Goal: Task Accomplishment & Management: Complete application form

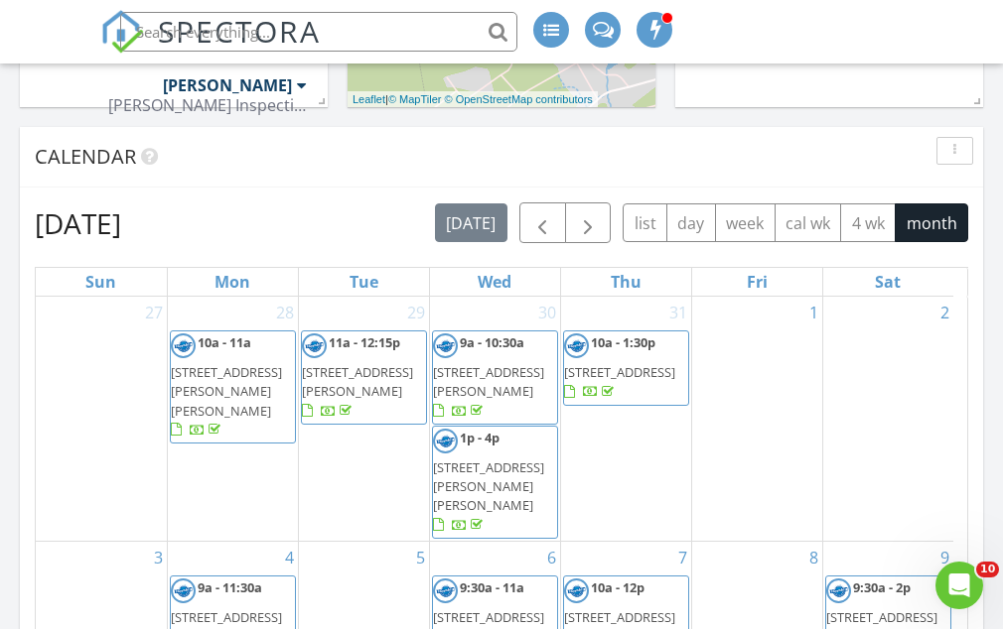
scroll to position [786, 0]
click at [582, 212] on span "button" at bounding box center [588, 224] width 24 height 24
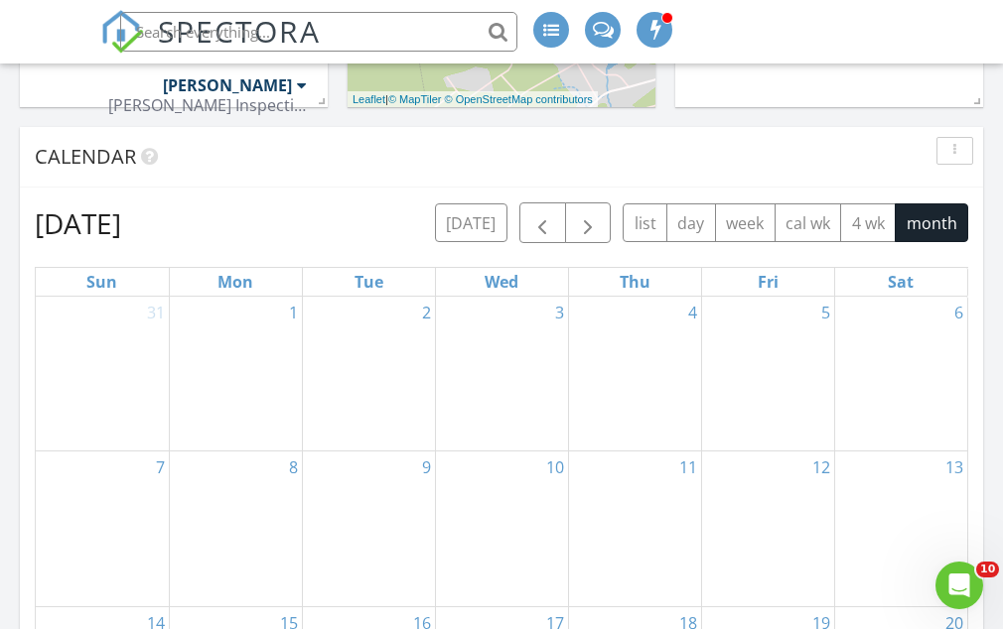
click at [246, 337] on div "1" at bounding box center [236, 374] width 132 height 154
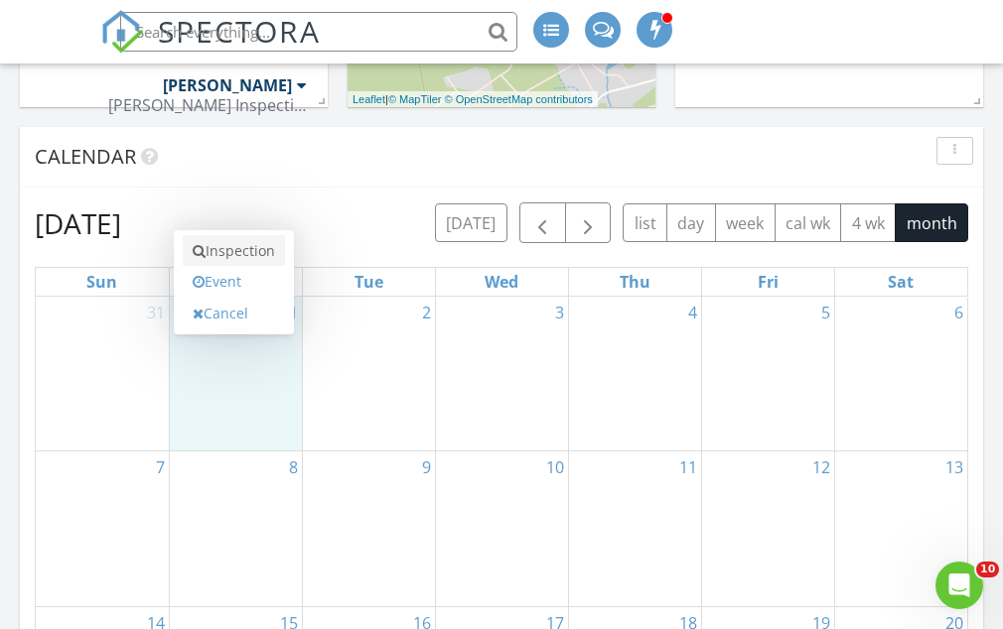
click at [255, 262] on link "Inspection" at bounding box center [234, 251] width 102 height 32
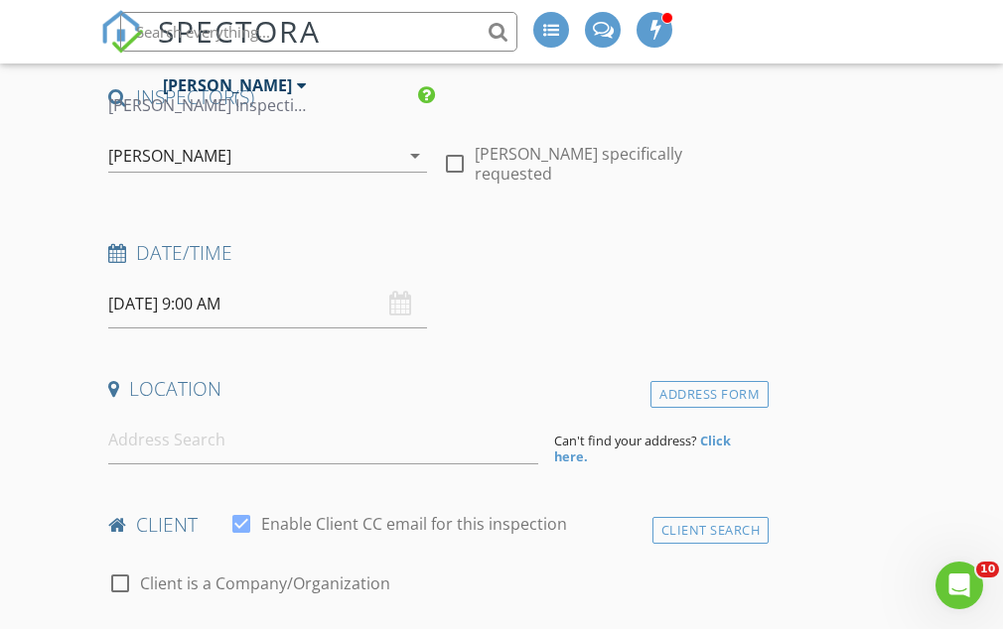
scroll to position [197, 0]
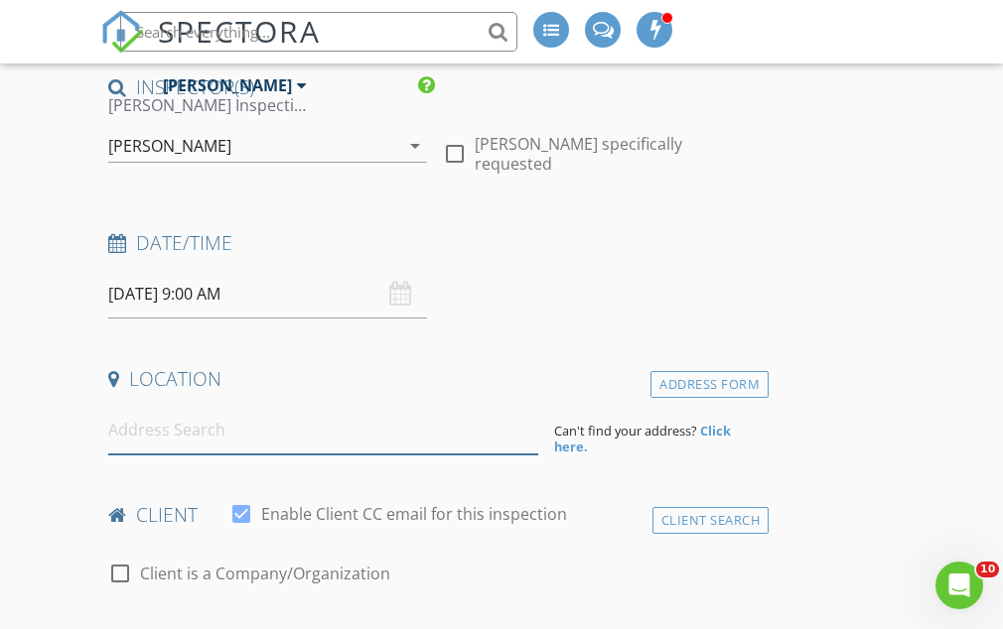
click at [274, 406] on input at bounding box center [323, 430] width 430 height 49
paste input "2 Faulkner Street"
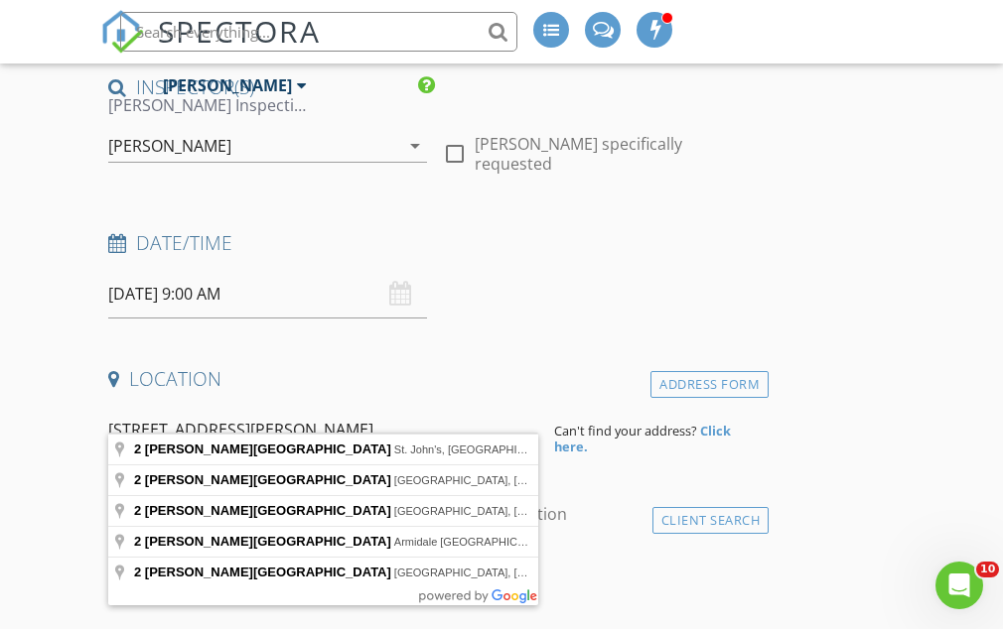
type input "2 Faulkner Street, St. John's, NL, Canada"
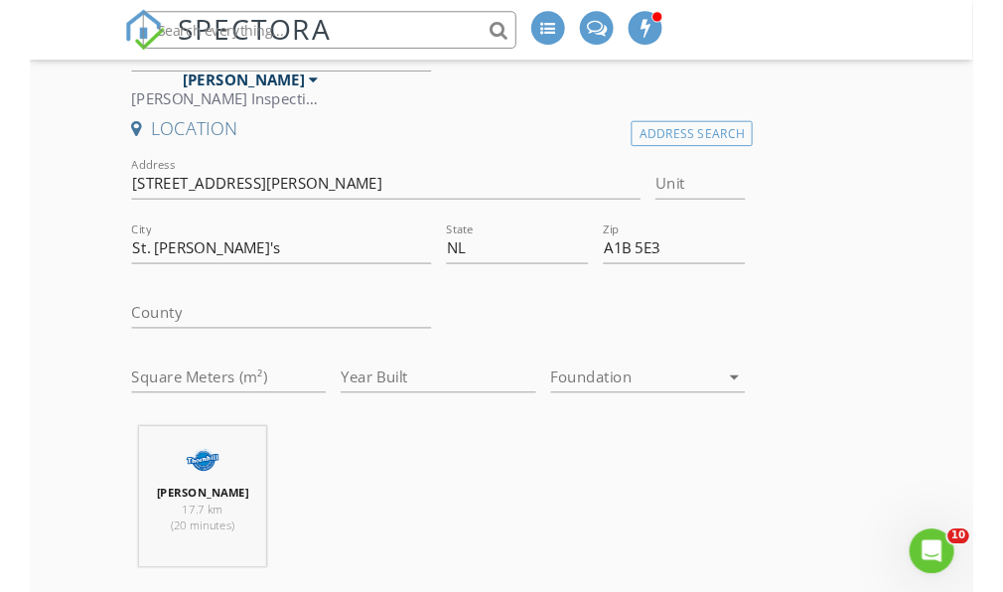
scroll to position [441, 0]
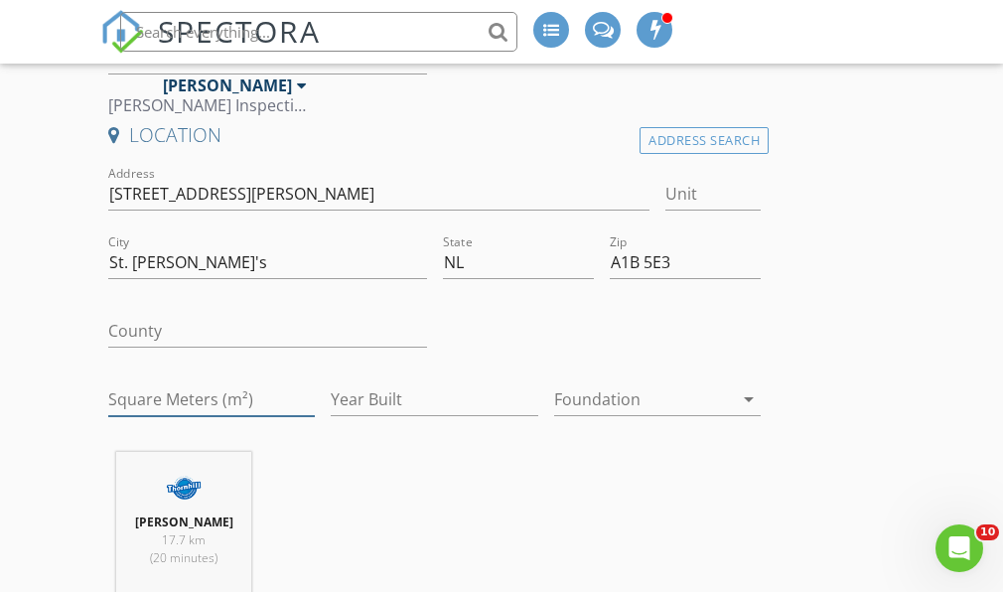
click at [155, 383] on input "Square Meters (m²)" at bounding box center [211, 399] width 207 height 33
type input "140"
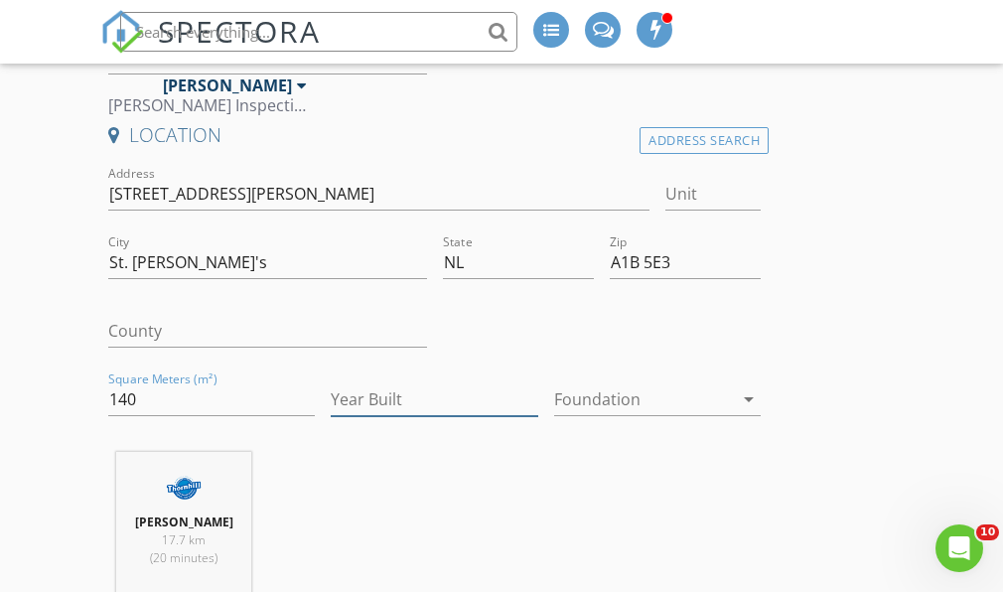
click at [432, 383] on input "Year Built" at bounding box center [434, 399] width 207 height 33
type input "2009"
click at [581, 383] on div at bounding box center [643, 399] width 179 height 32
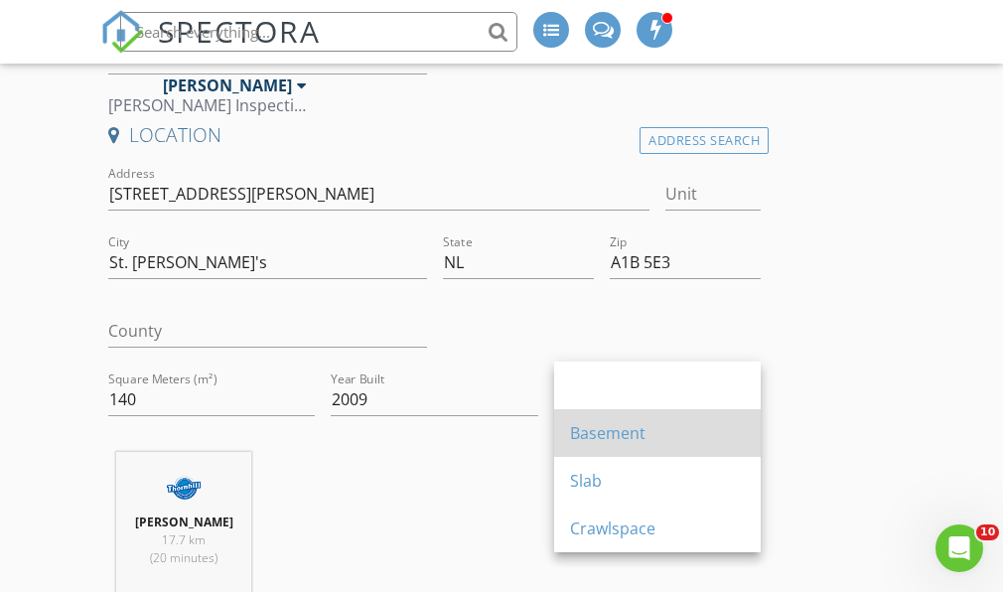
click at [591, 450] on div "Basement" at bounding box center [657, 433] width 175 height 48
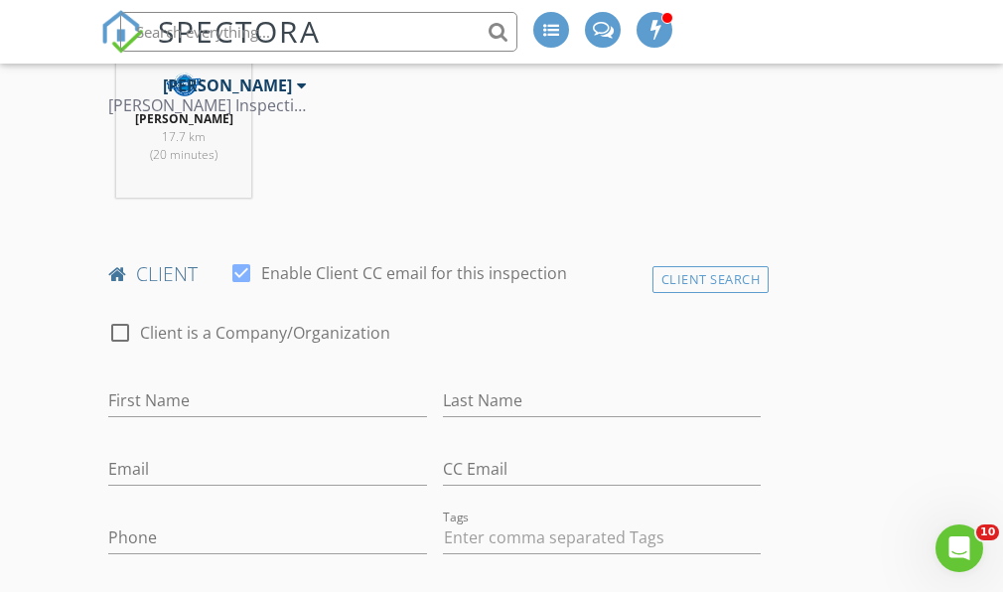
scroll to position [857, 0]
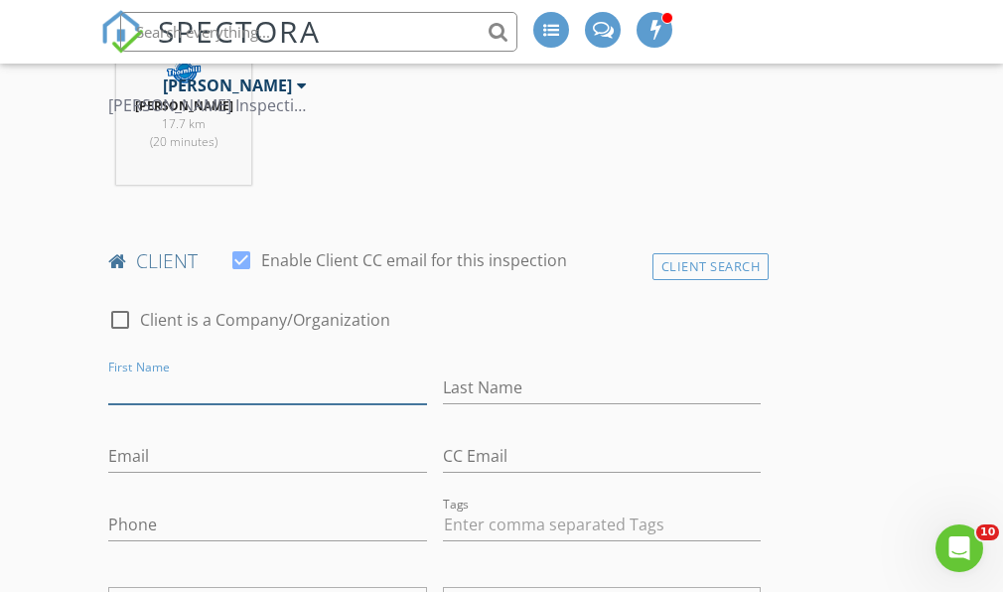
paste input "[PERSON_NAME]"
type input "[PERSON_NAME]"
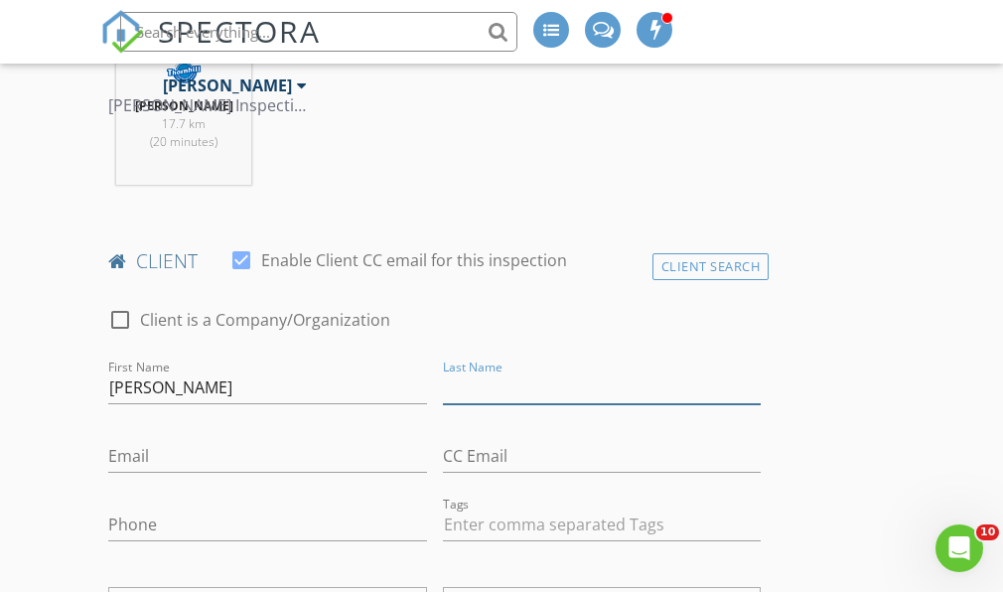
paste input "[PERSON_NAME]"
click at [517, 371] on input "[PERSON_NAME]" at bounding box center [602, 387] width 319 height 33
type input "[PERSON_NAME]"
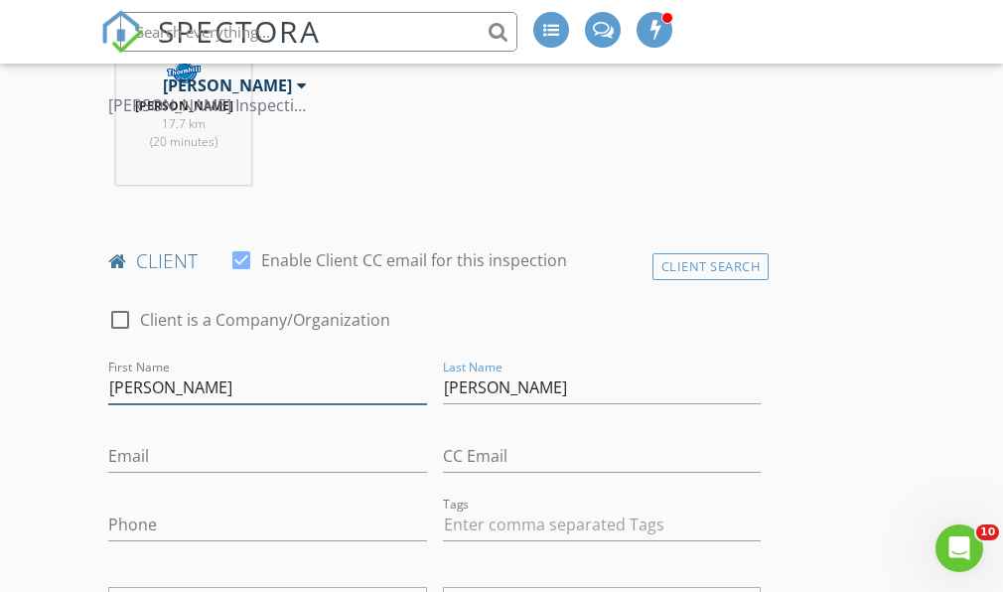
click at [336, 371] on input "[PERSON_NAME]" at bounding box center [267, 387] width 319 height 33
type input "[PERSON_NAME]"
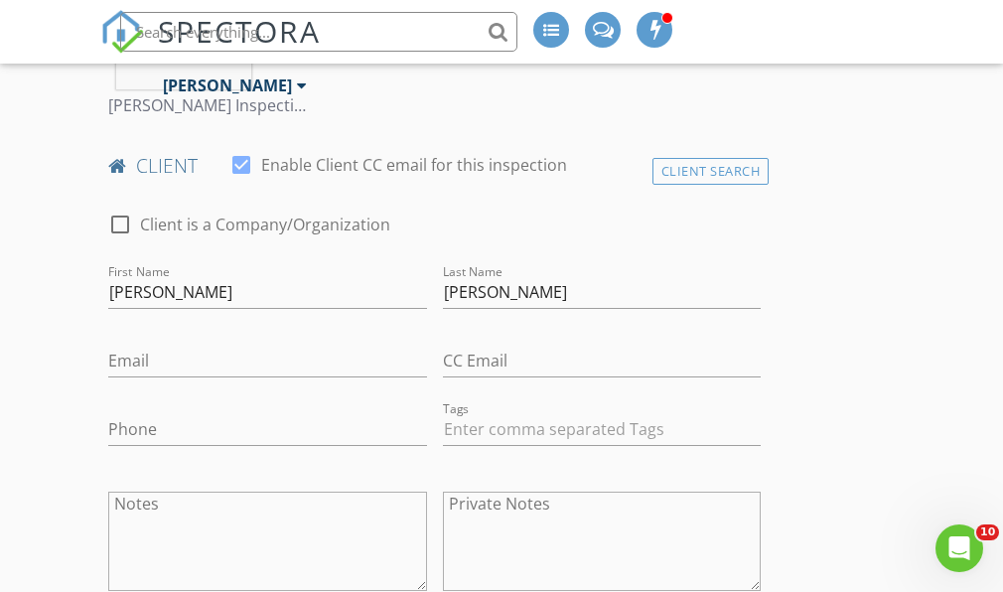
scroll to position [956, 0]
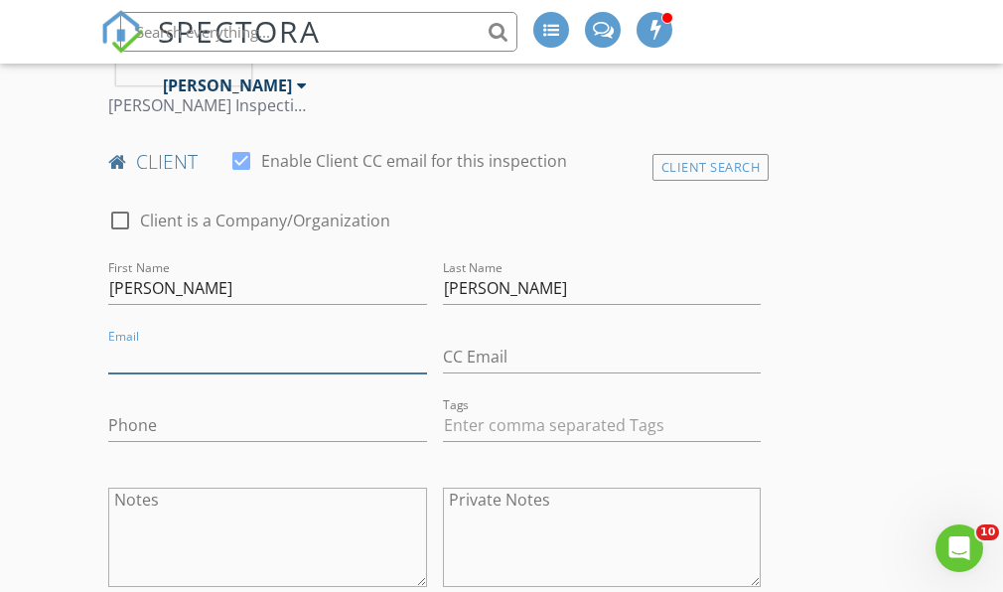
paste input "[EMAIL_ADDRESS][DOMAIN_NAME]"
type input "[EMAIL_ADDRESS][DOMAIN_NAME]"
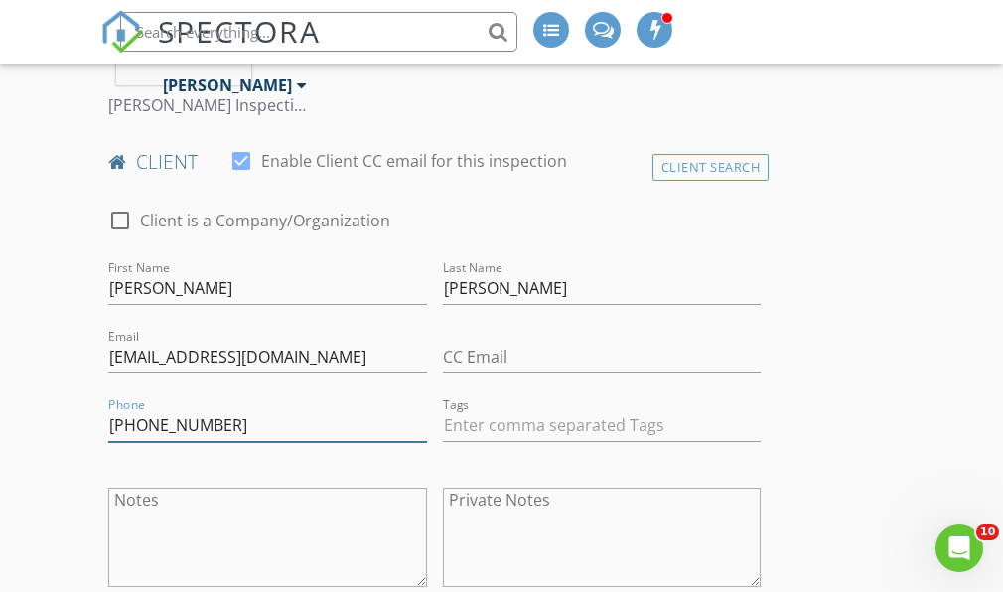
type input "[PHONE_NUMBER]"
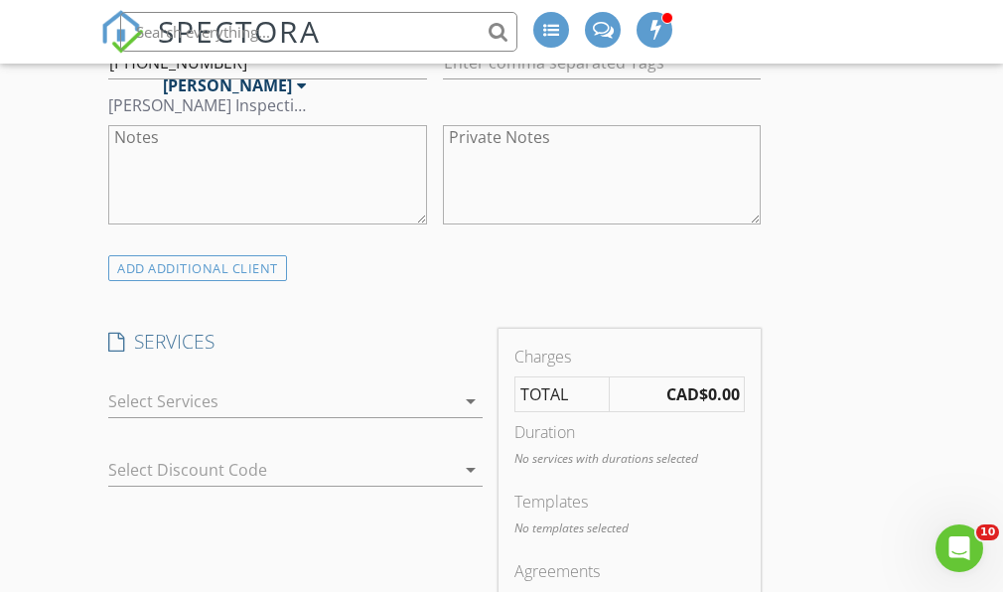
scroll to position [1332, 0]
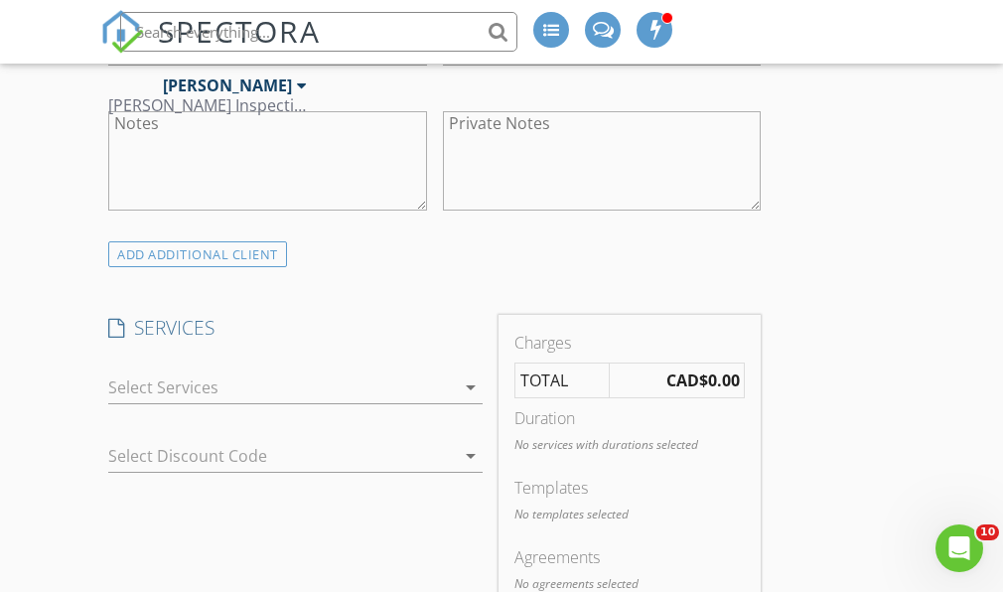
click at [402, 371] on div at bounding box center [281, 387] width 347 height 32
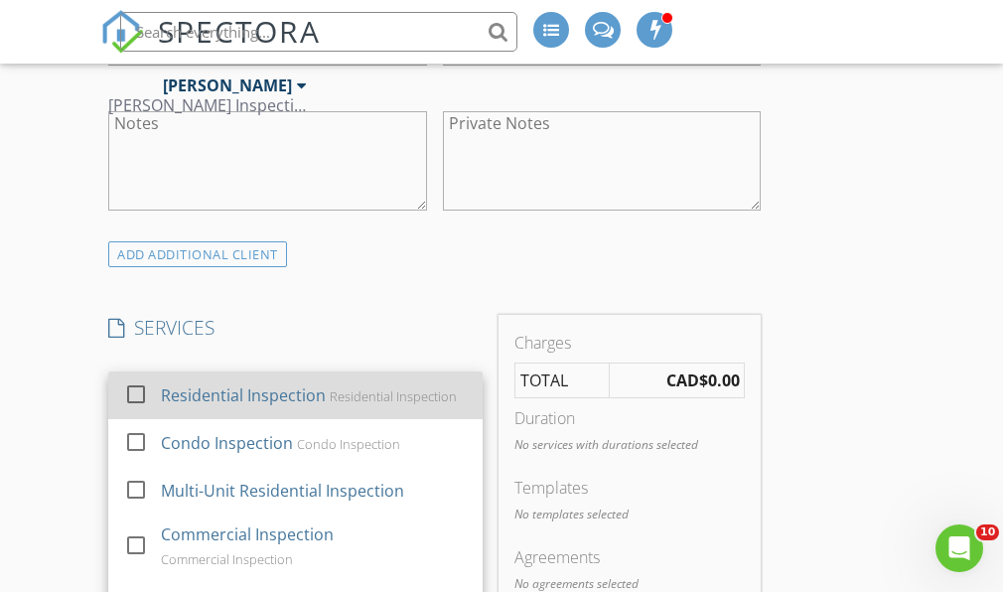
click at [315, 385] on div "Residential Inspection Residential Inspection" at bounding box center [314, 395] width 306 height 40
checkbox input "true"
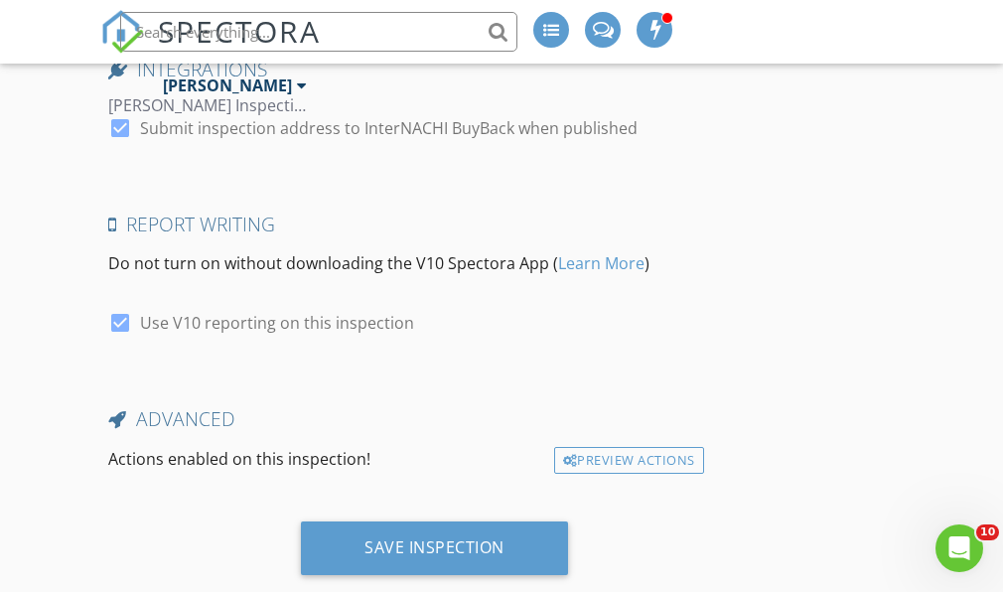
scroll to position [3405, 0]
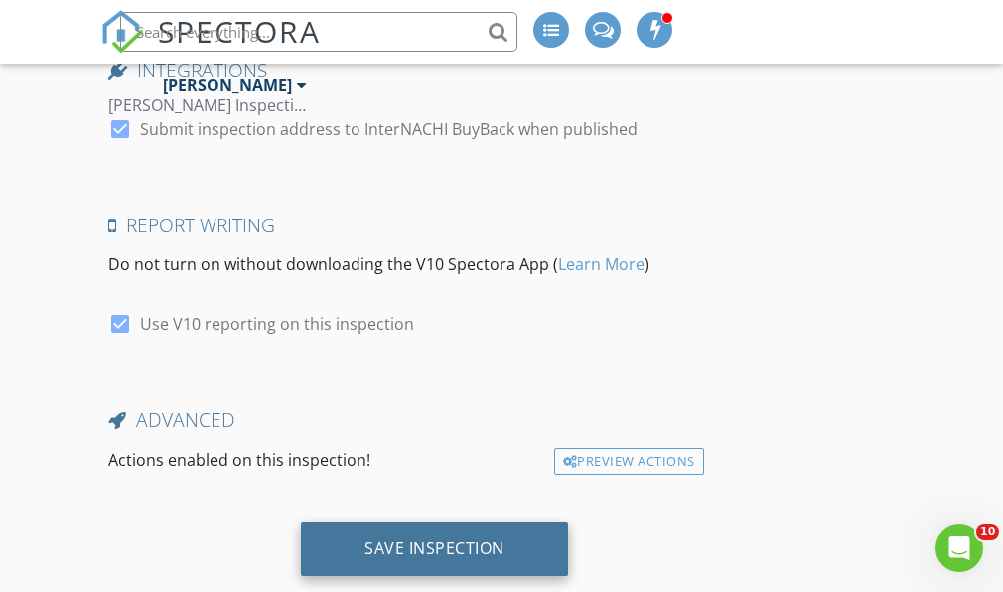
click at [471, 538] on div "Save Inspection" at bounding box center [434, 548] width 140 height 20
